Goal: Task Accomplishment & Management: Use online tool/utility

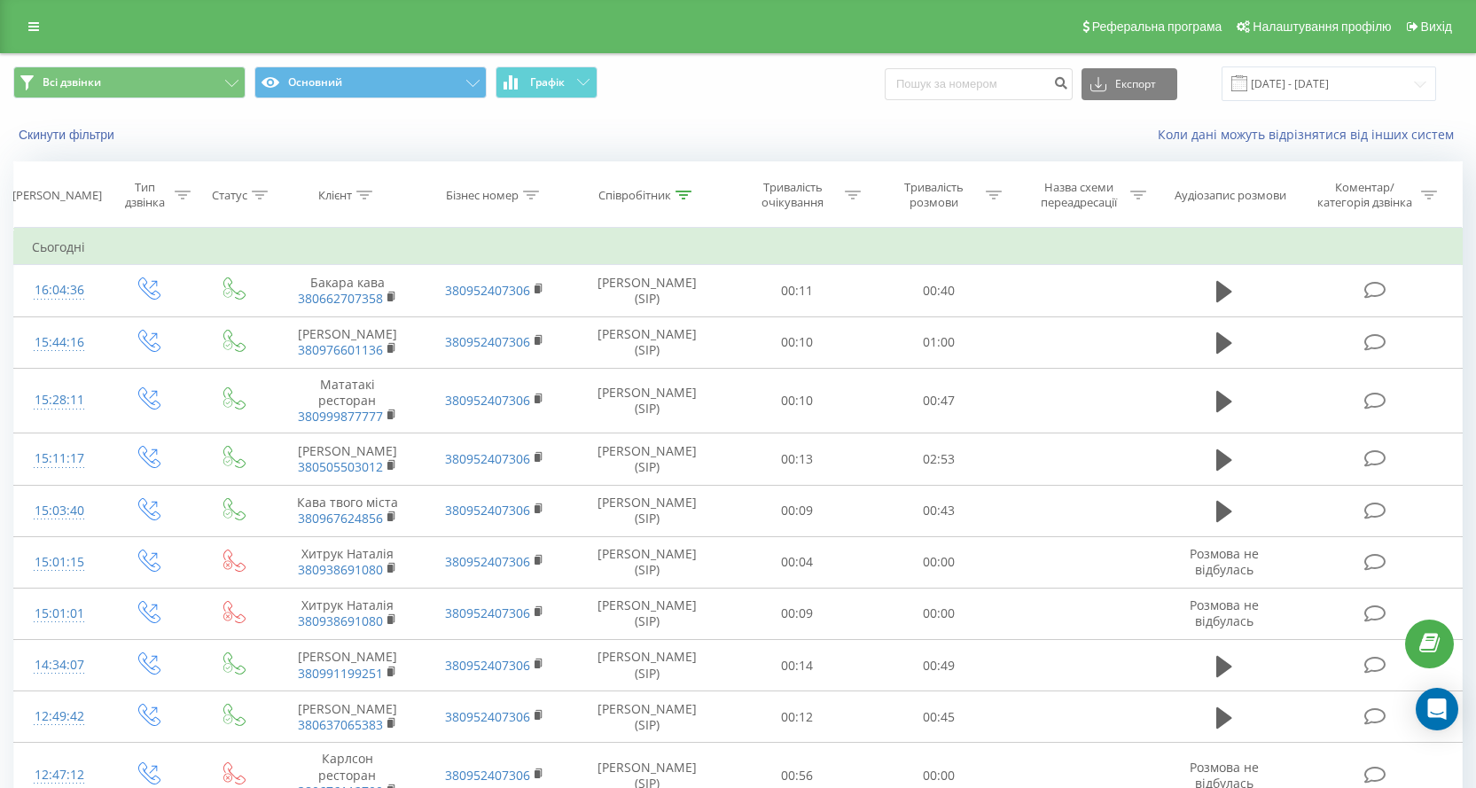
click at [614, 81] on span "Всі дзвінки Основний Графік" at bounding box center [369, 83] width 712 height 35
click at [598, 81] on span "Всі дзвінки Основний Графік" at bounding box center [369, 83] width 712 height 35
click at [582, 85] on icon at bounding box center [583, 82] width 12 height 6
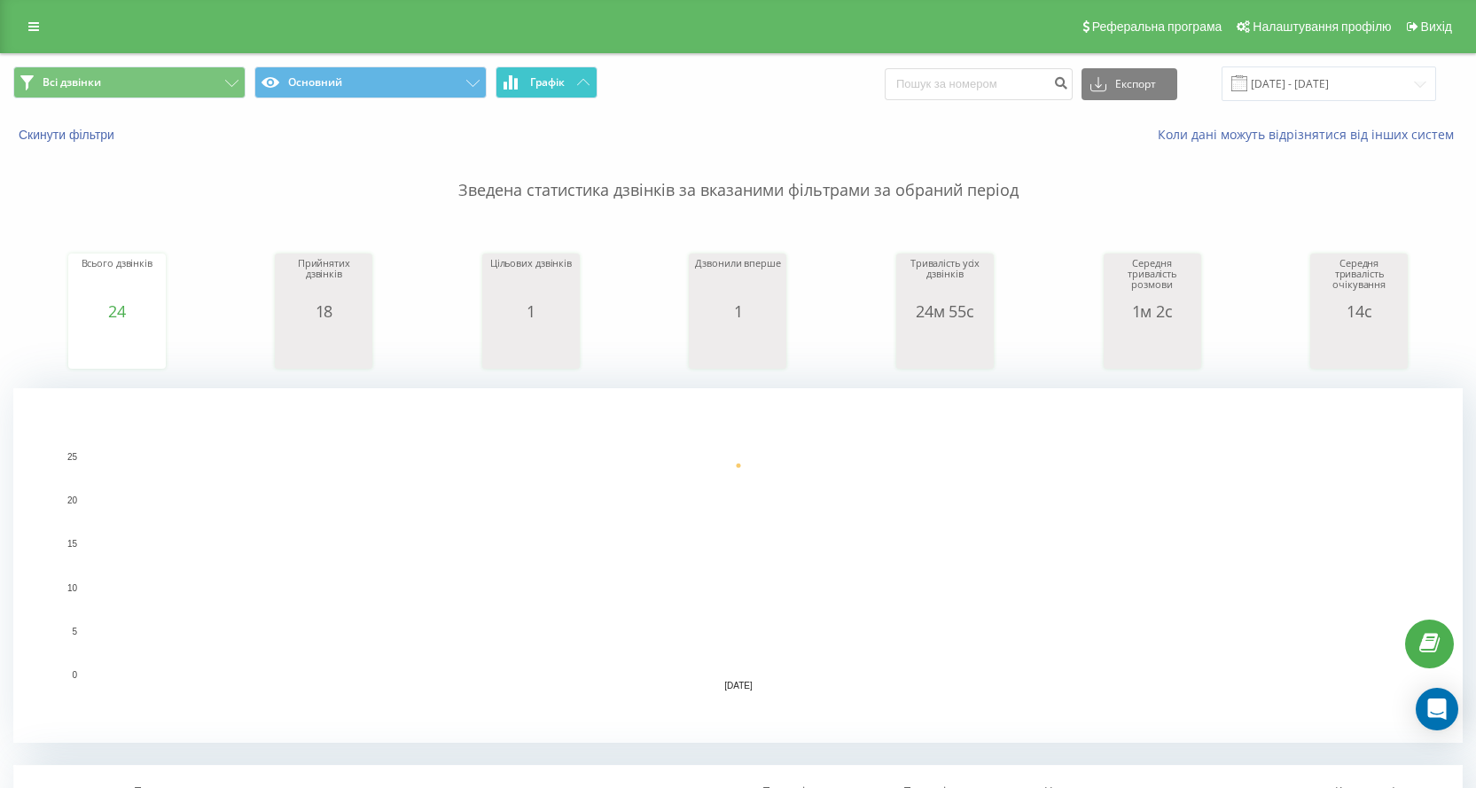
click at [543, 92] on button "Графік" at bounding box center [547, 82] width 102 height 32
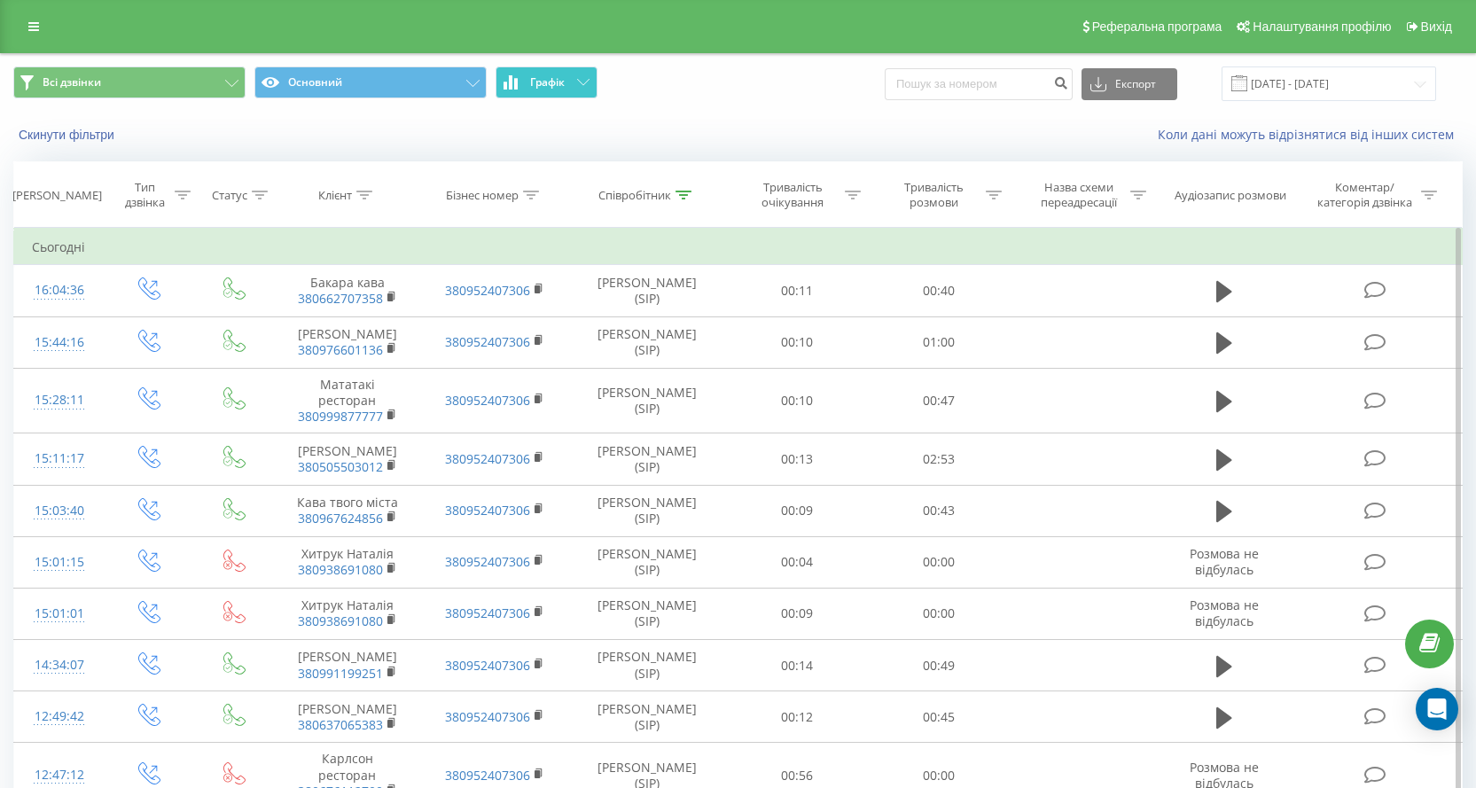
scroll to position [532, 0]
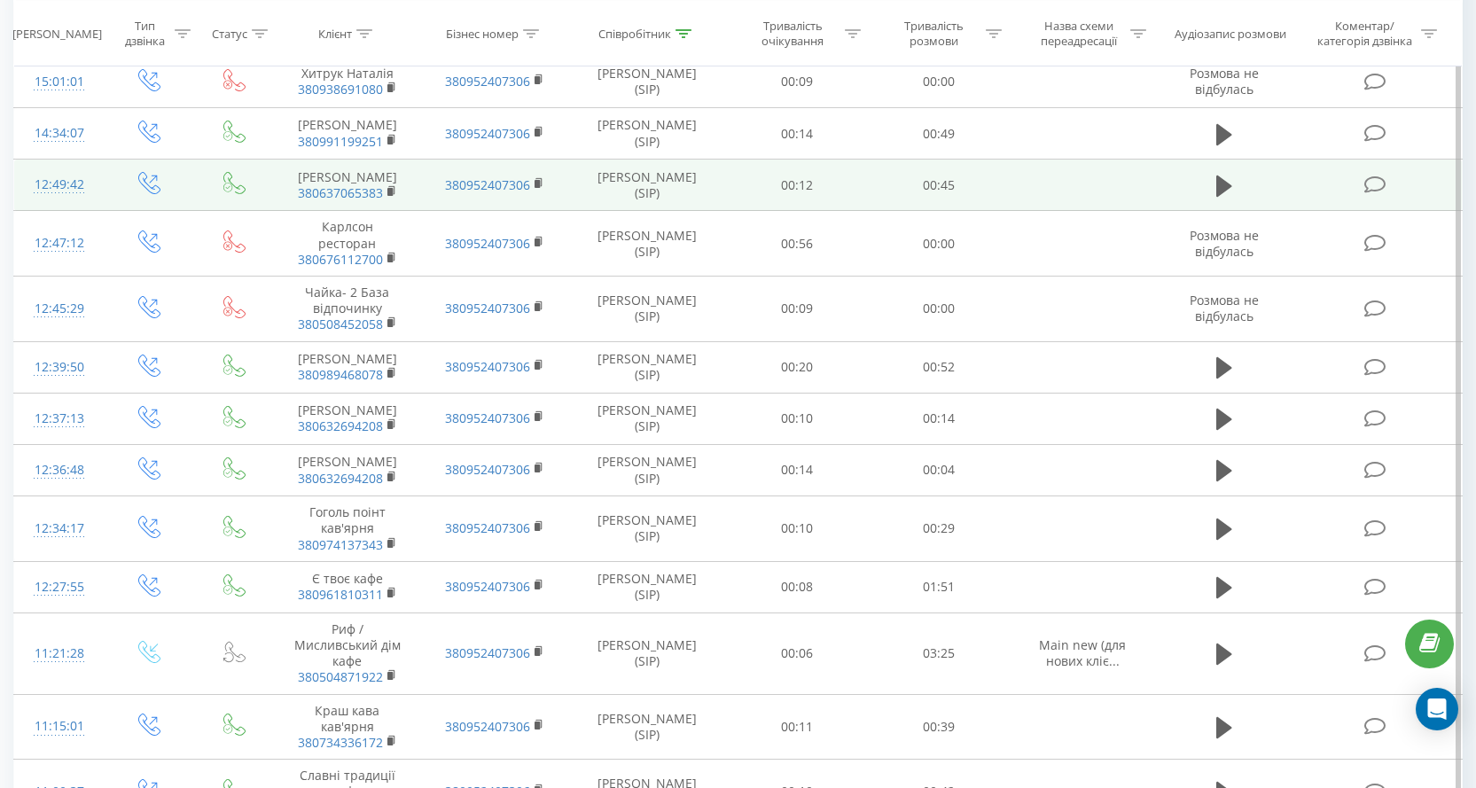
click at [1302, 180] on td at bounding box center [1377, 185] width 169 height 51
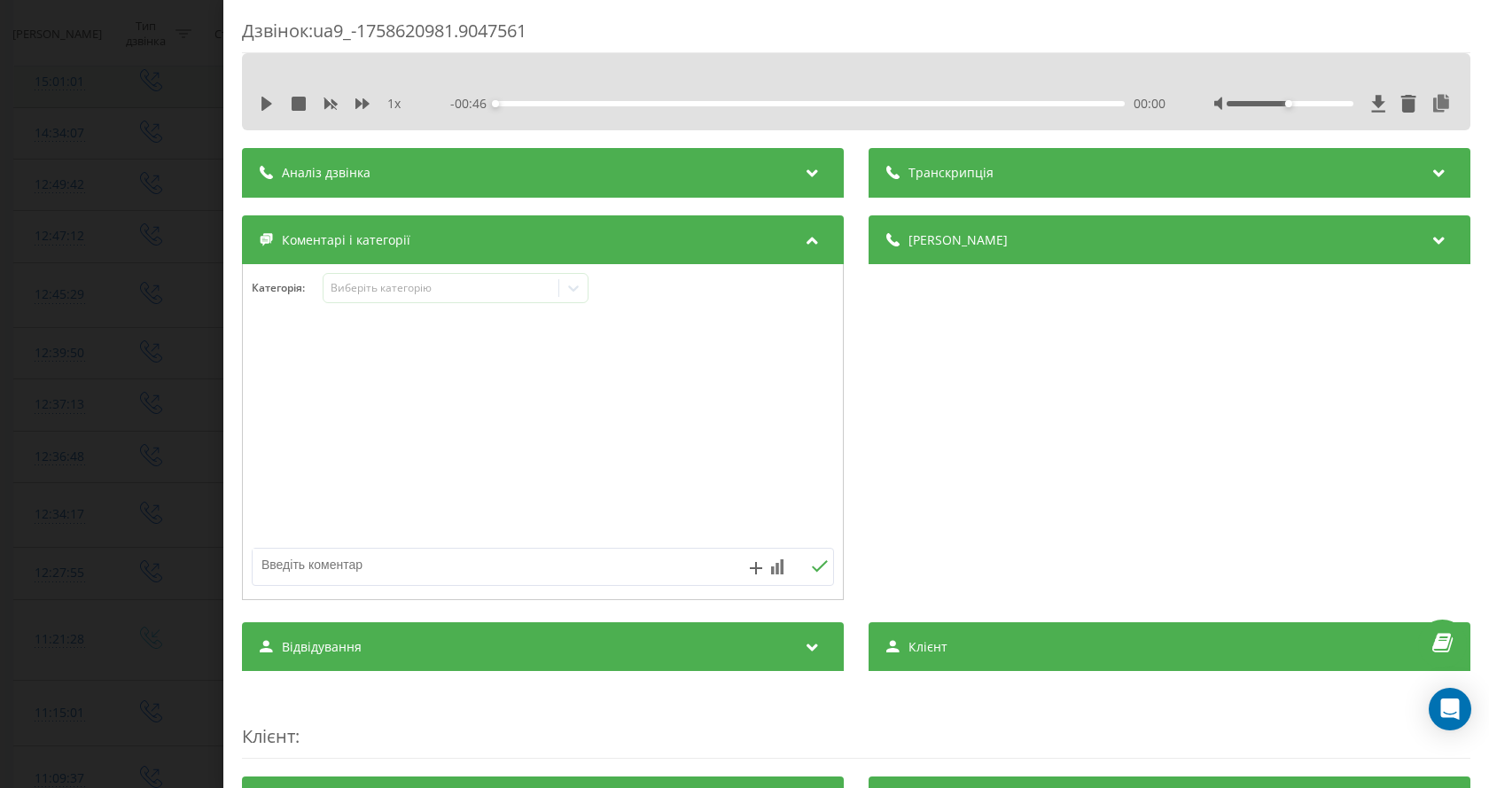
drag, startPoint x: 86, startPoint y: 66, endPoint x: 201, endPoint y: 74, distance: 115.6
click at [86, 66] on div "Дзвінок : ua9_-1758620981.9047561 1 x - 00:46 00:00 00:00 Транскрипція Для AI-а…" at bounding box center [744, 394] width 1489 height 788
